Goal: Communication & Community: Participate in discussion

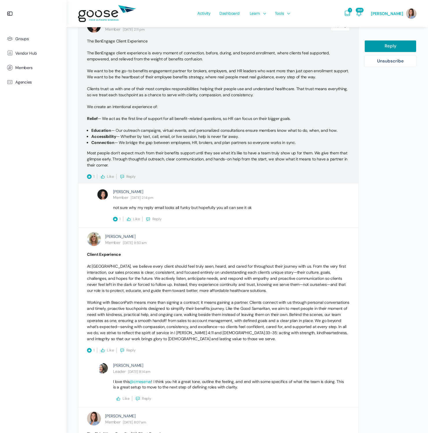
scroll to position [755, 0]
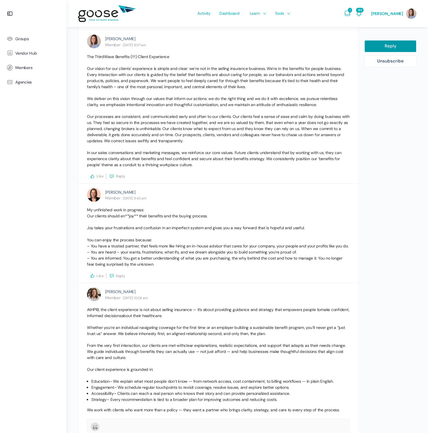
scroll to position [848, 0]
